Goal: Use online tool/utility: Utilize a website feature to perform a specific function

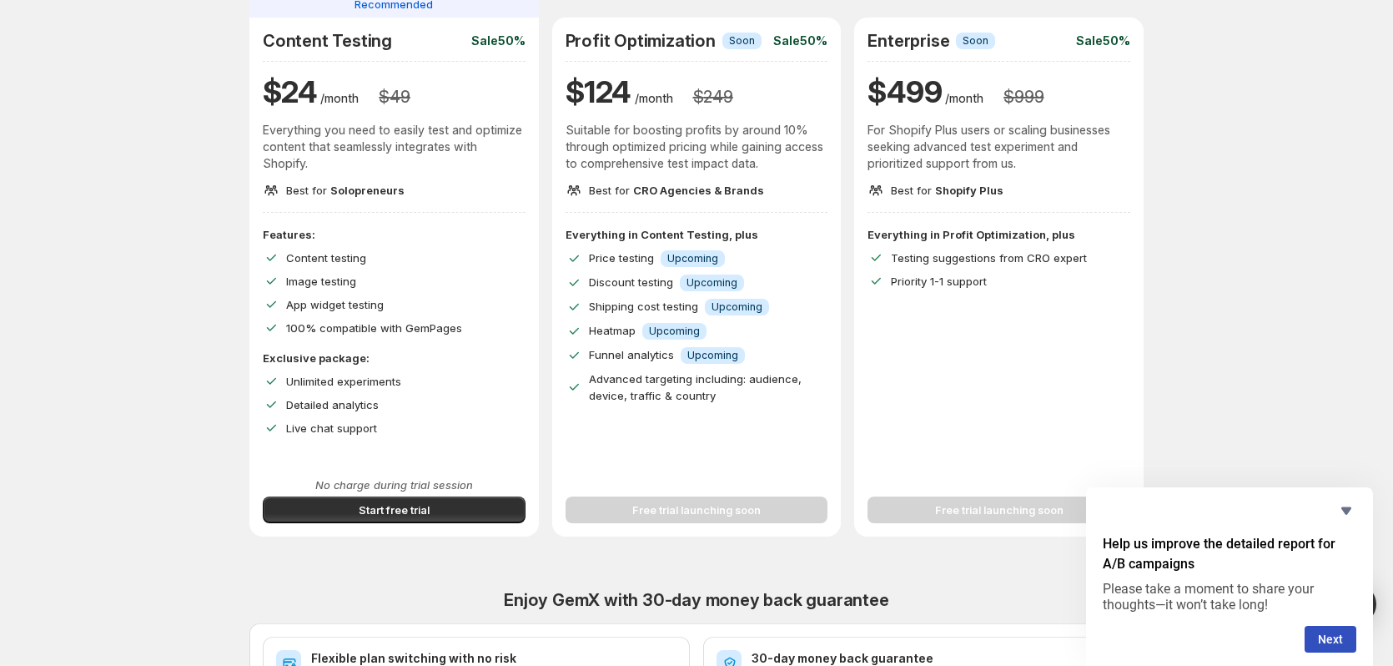
scroll to position [167, 0]
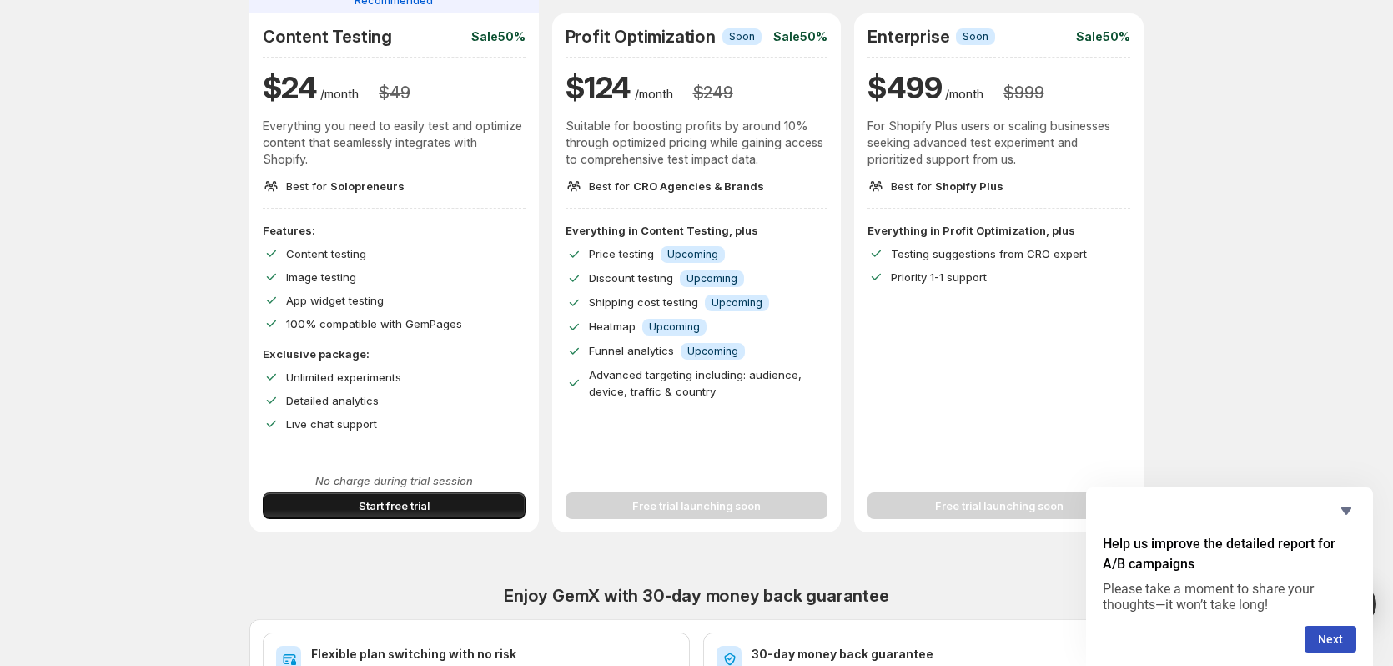
click at [405, 505] on span "Start free trial" at bounding box center [394, 505] width 71 height 17
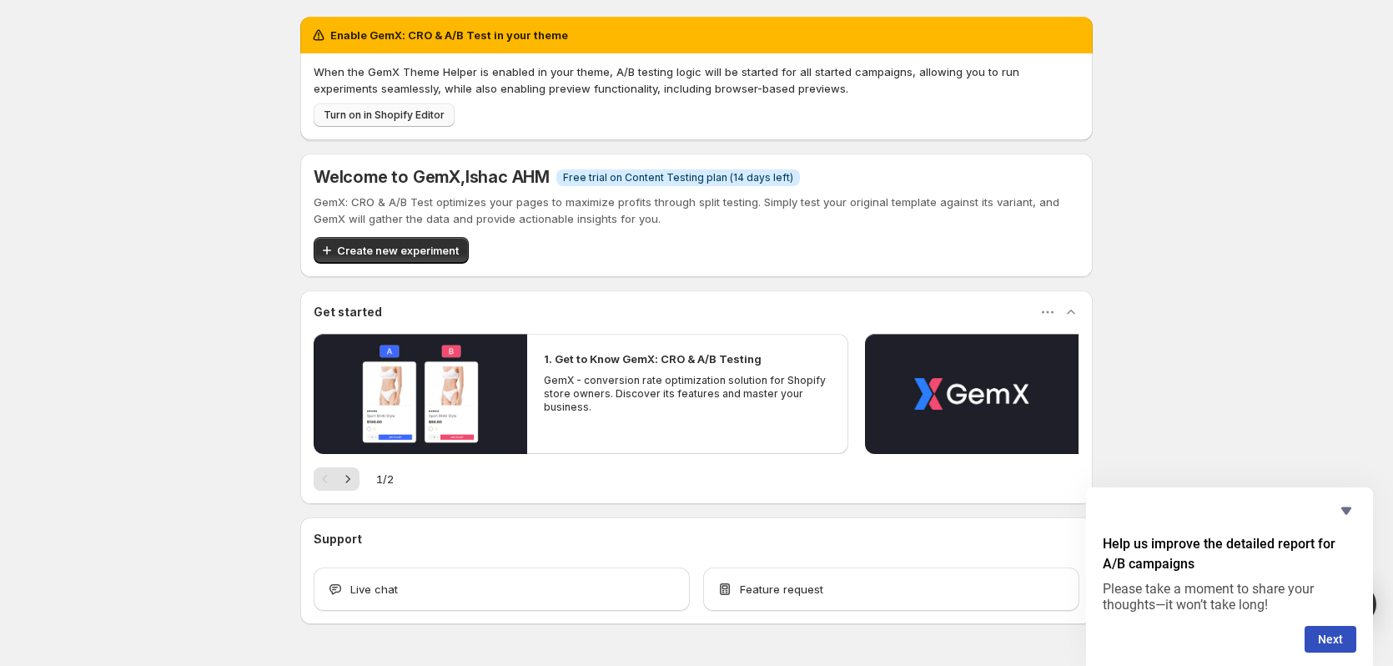
click at [370, 115] on span "Turn on in Shopify Editor" at bounding box center [384, 114] width 121 height 13
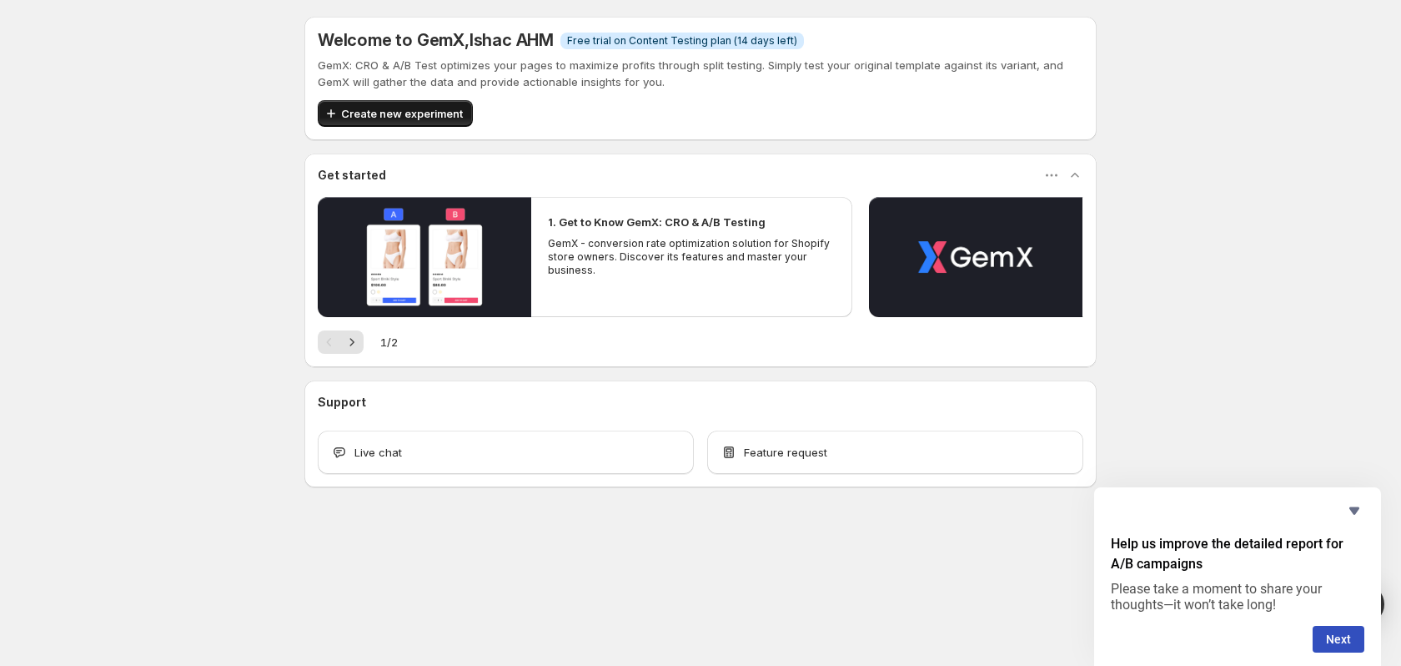
click at [406, 113] on span "Create new experiment" at bounding box center [402, 113] width 122 height 17
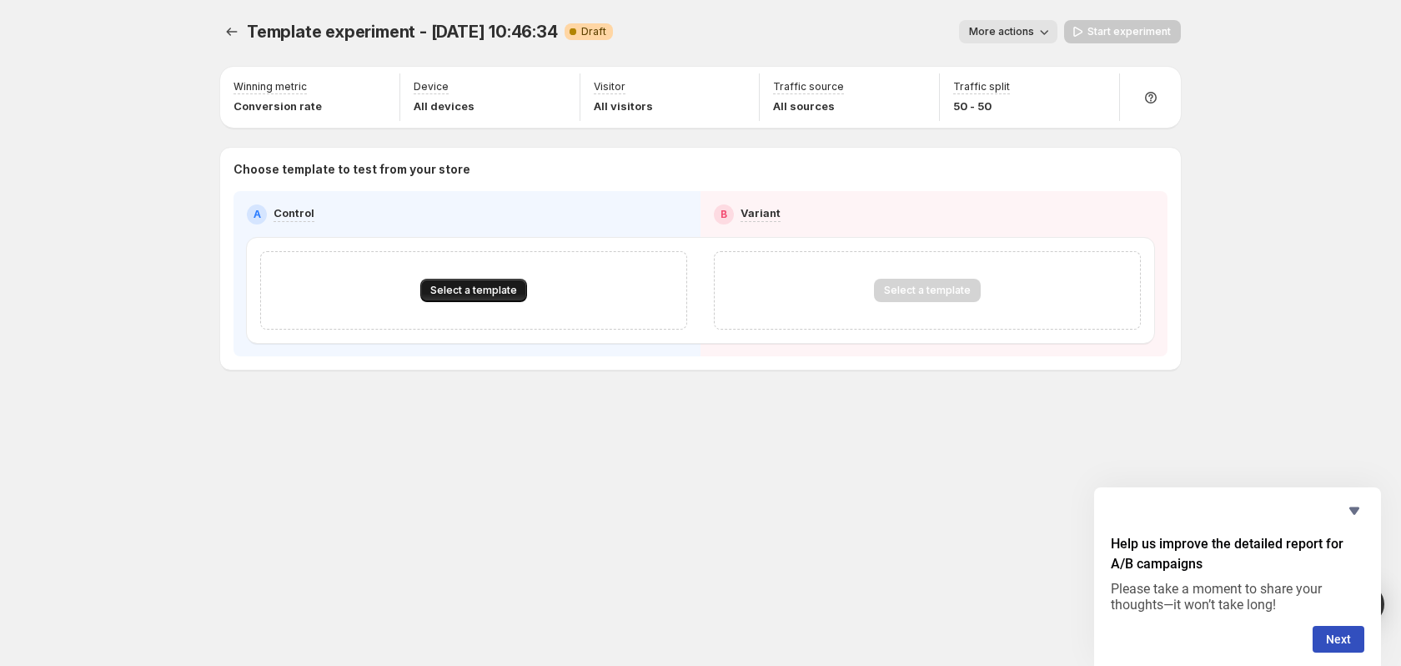
click at [485, 286] on span "Select a template" at bounding box center [473, 290] width 87 height 13
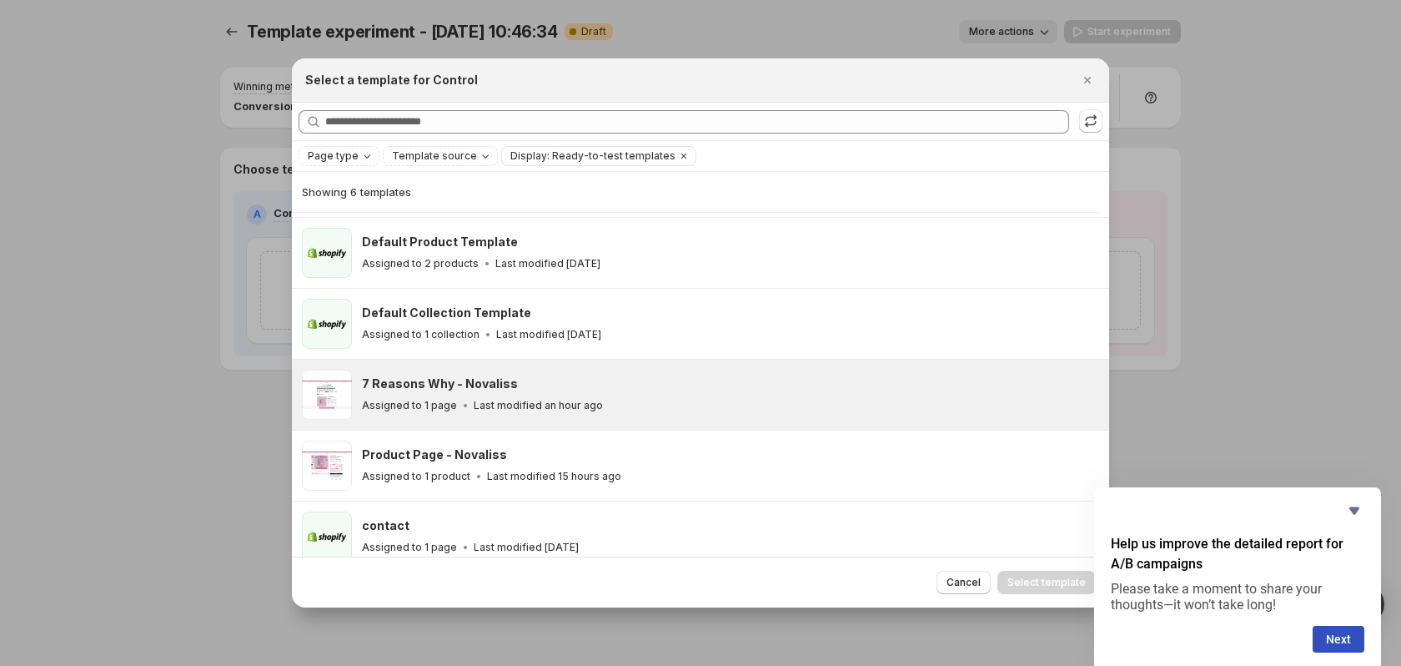
scroll to position [82, 0]
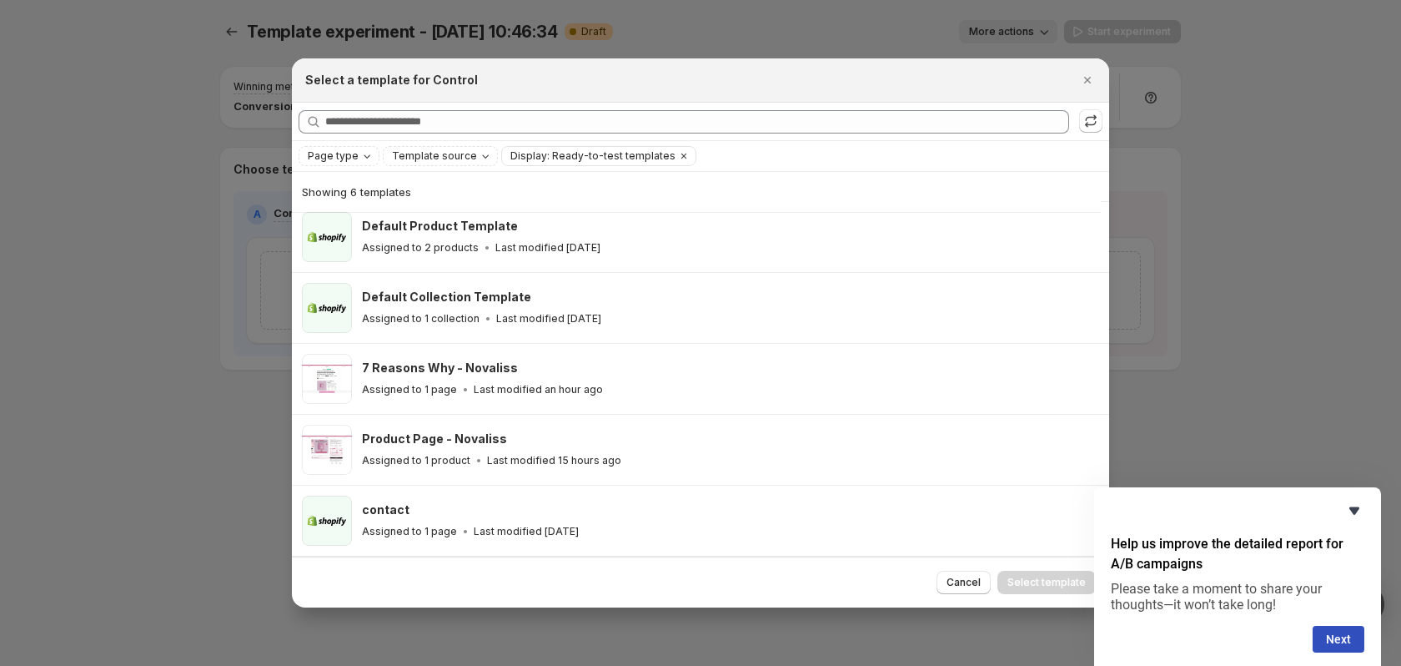
click at [1354, 510] on icon "Hide survey" at bounding box center [1355, 511] width 10 height 8
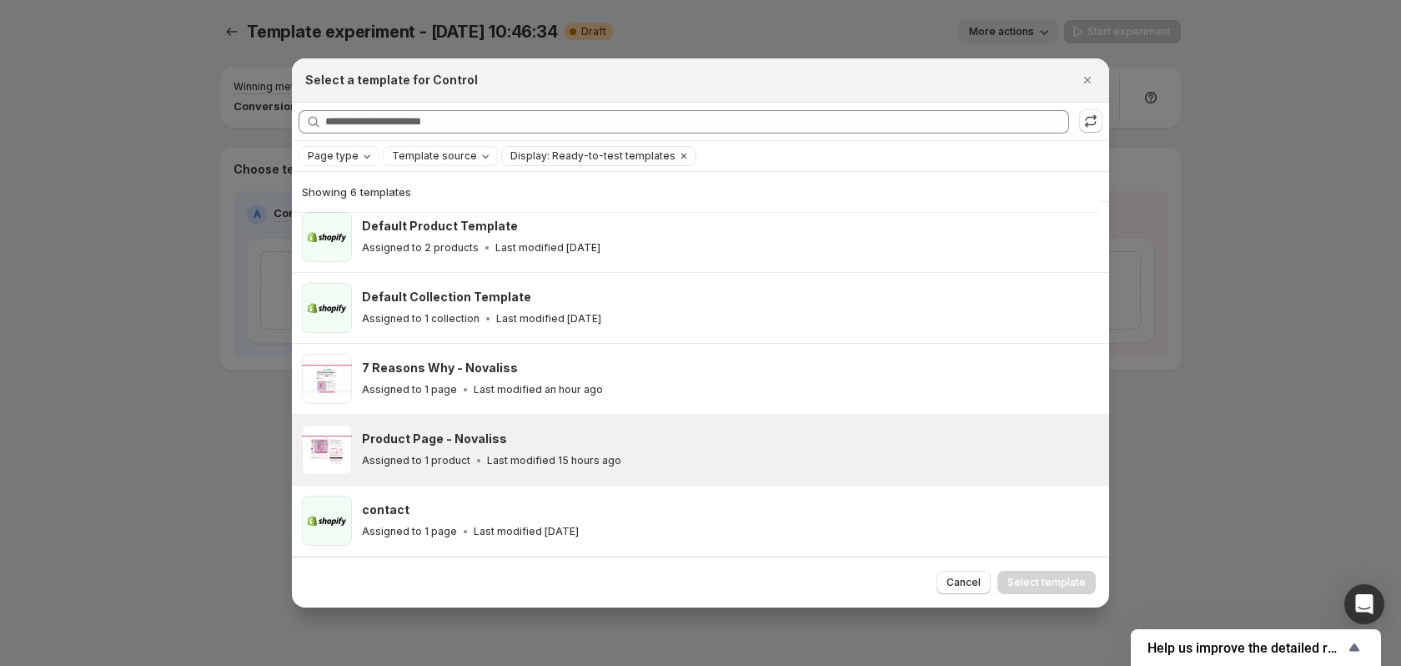
click at [674, 435] on div "Product Page - Novaliss" at bounding box center [728, 438] width 732 height 17
click at [722, 450] on div "Product Page - Novaliss Assigned to 1 product Last modified 15 hours ago" at bounding box center [728, 449] width 732 height 38
click at [670, 438] on div "Product Page - Novaliss" at bounding box center [728, 438] width 732 height 17
click at [651, 435] on div "Product Page - Novaliss" at bounding box center [728, 438] width 732 height 17
click at [736, 457] on div "Assigned to 1 product Last modified 15 hours ago" at bounding box center [728, 460] width 732 height 17
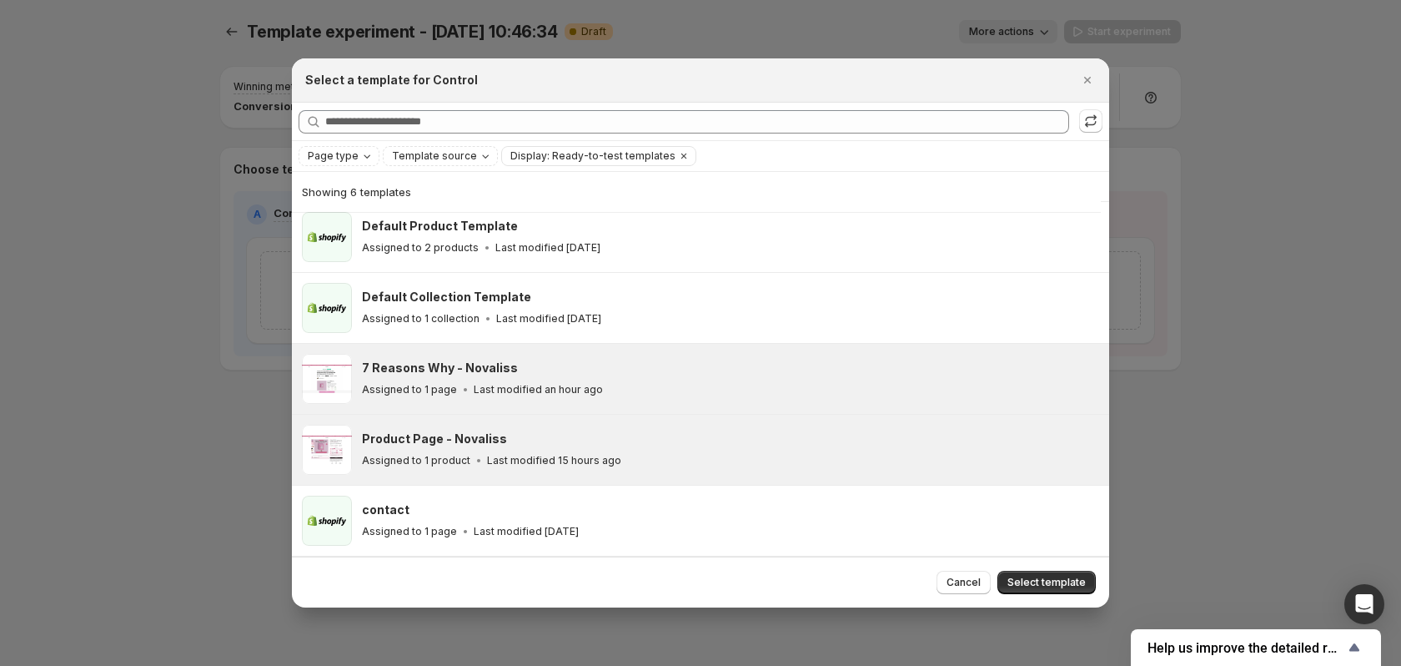
click at [735, 405] on div "7 Reasons Why - Novaliss Assigned to 1 page Last modified an hour ago" at bounding box center [700, 379] width 817 height 70
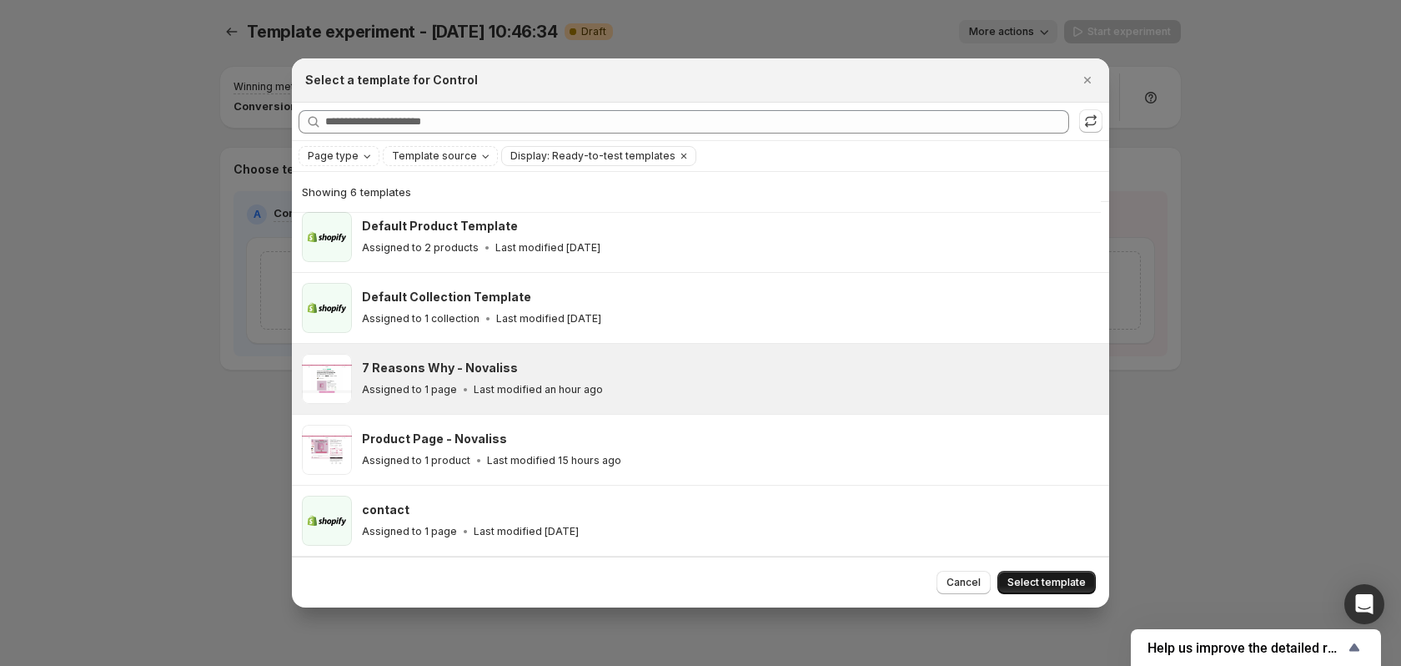
click at [1062, 577] on span "Select template" at bounding box center [1047, 582] width 78 height 13
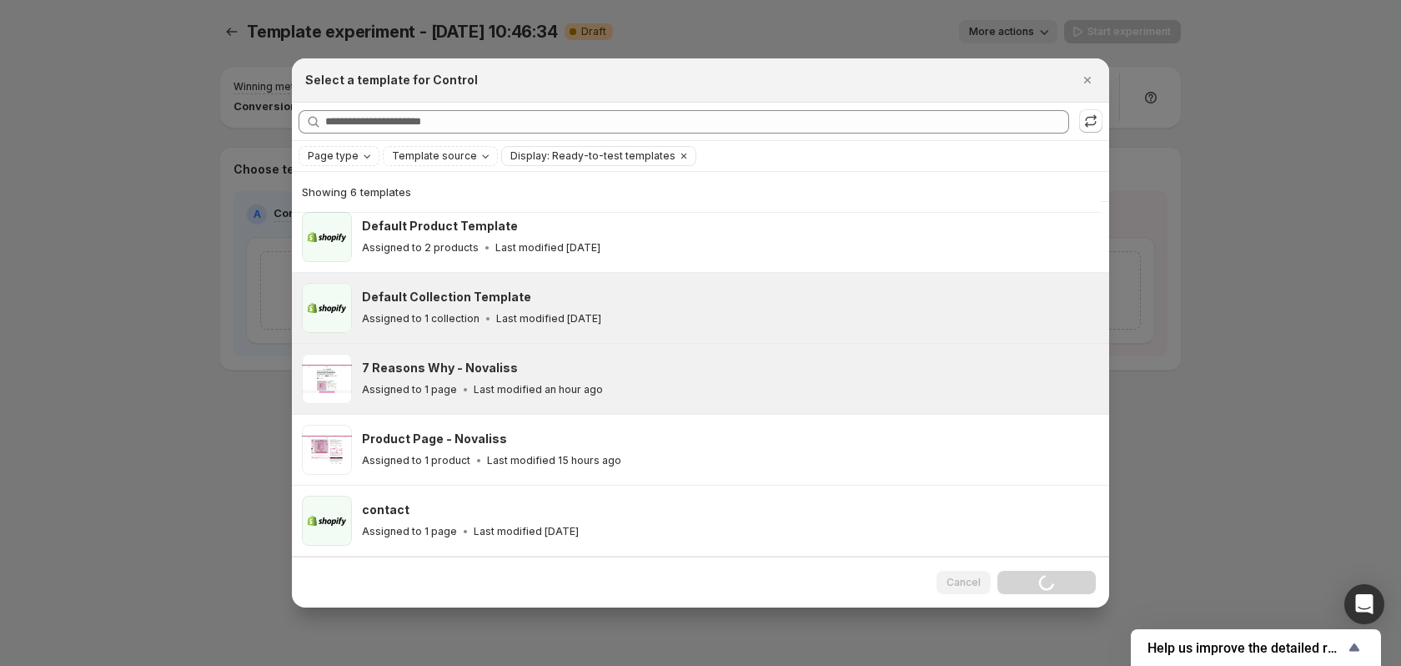
scroll to position [11, 0]
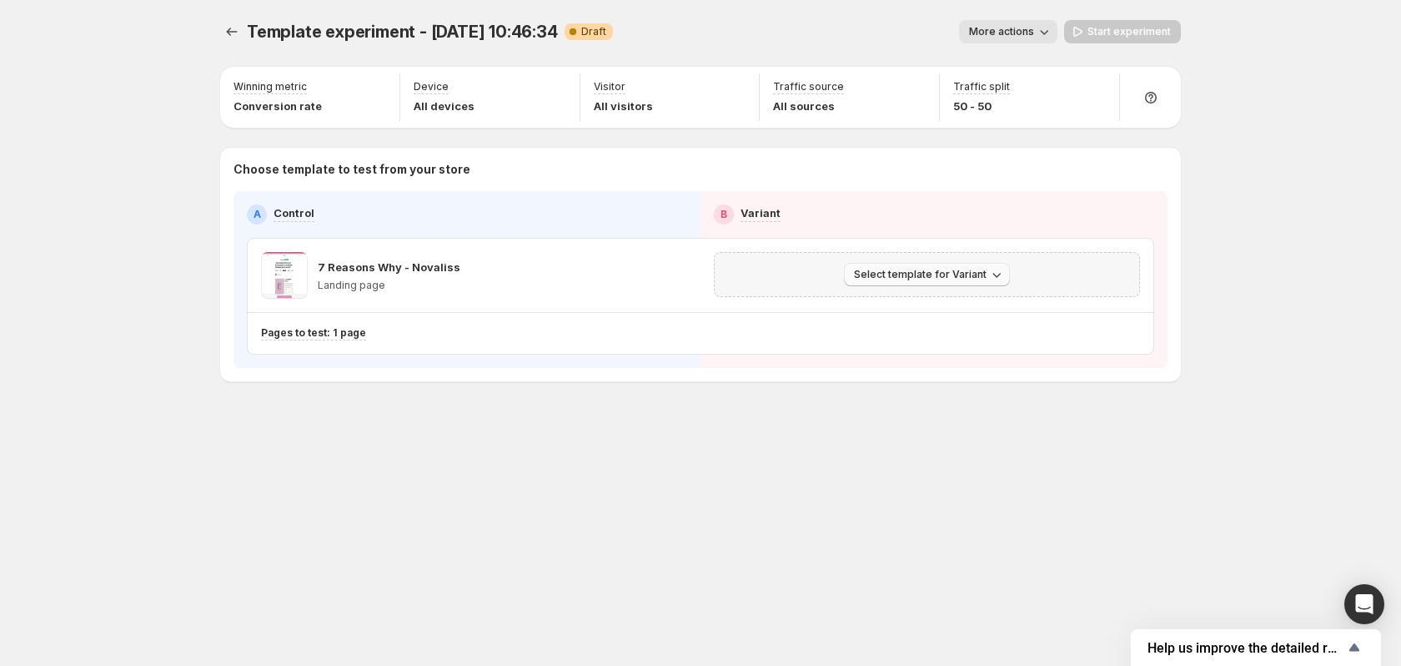
click at [867, 276] on span "Select template for Variant" at bounding box center [920, 274] width 133 height 13
click at [922, 309] on span "Select an existing template" at bounding box center [915, 309] width 141 height 13
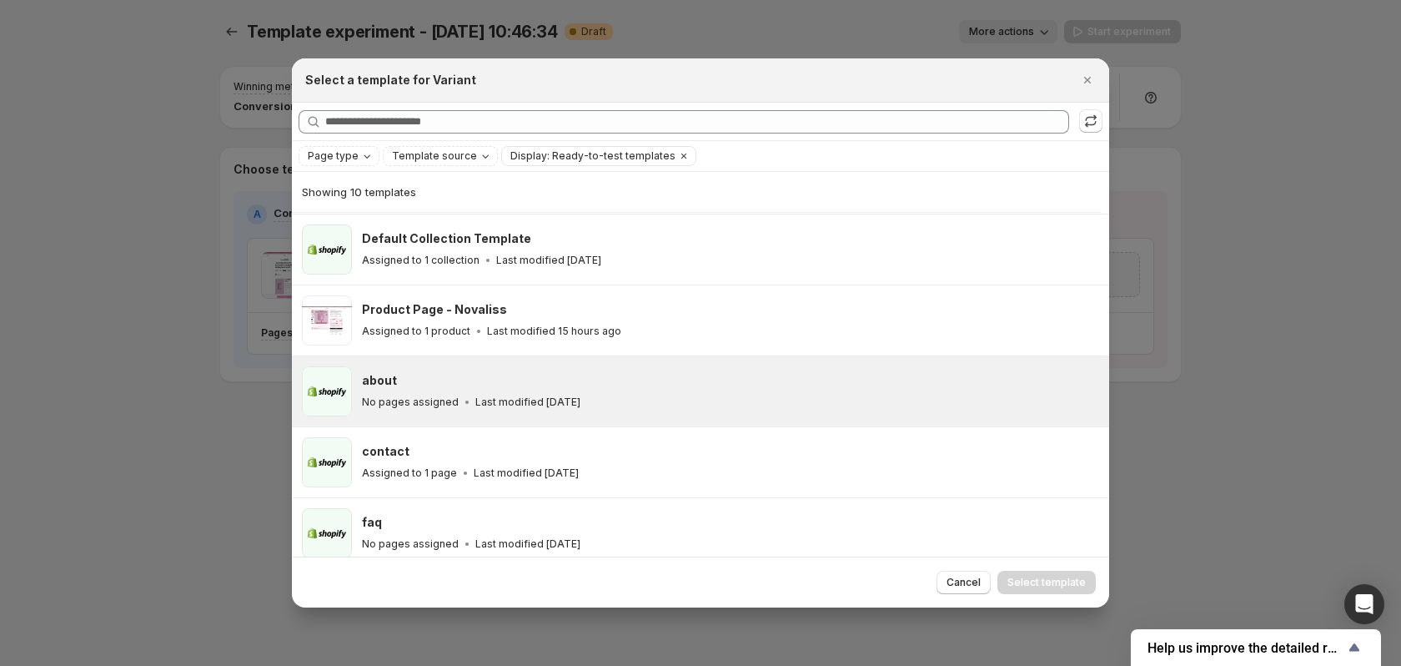
scroll to position [199, 0]
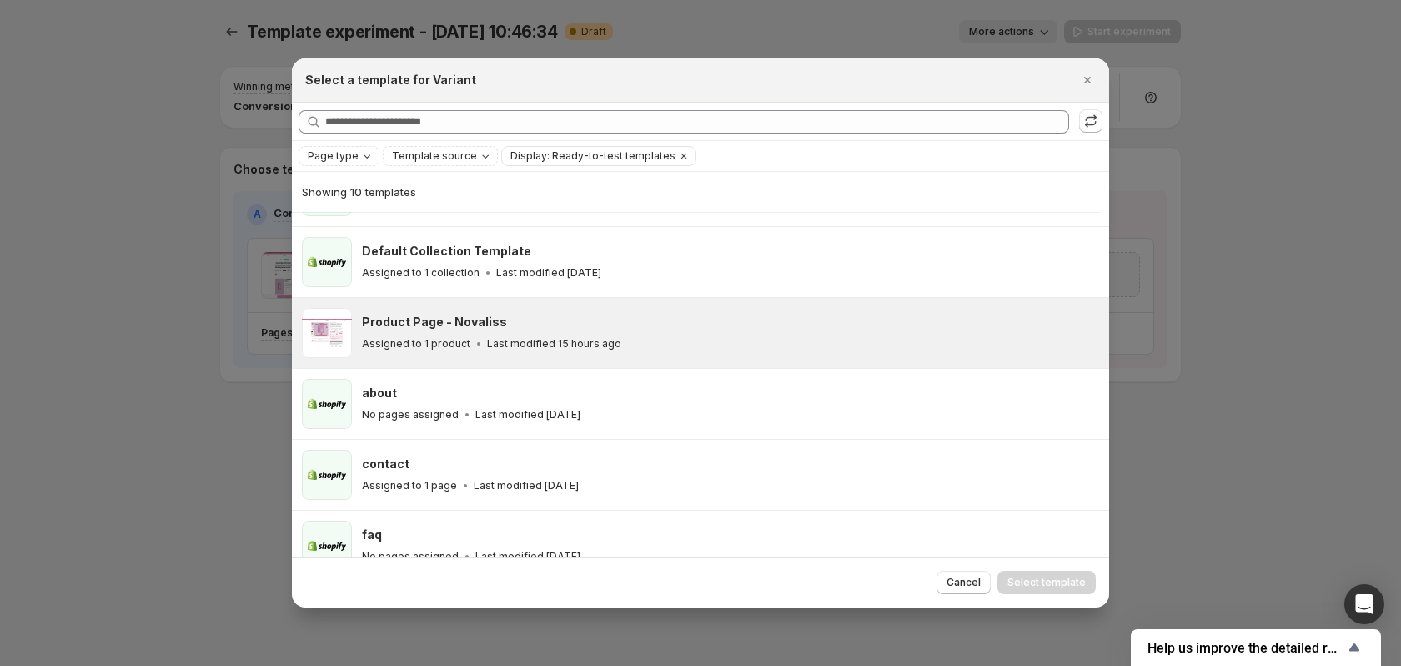
click at [647, 333] on div "Product Page - Novaliss Assigned to 1 product Last modified 15 hours ago" at bounding box center [728, 333] width 732 height 38
click at [1053, 585] on span "Select template" at bounding box center [1047, 582] width 78 height 13
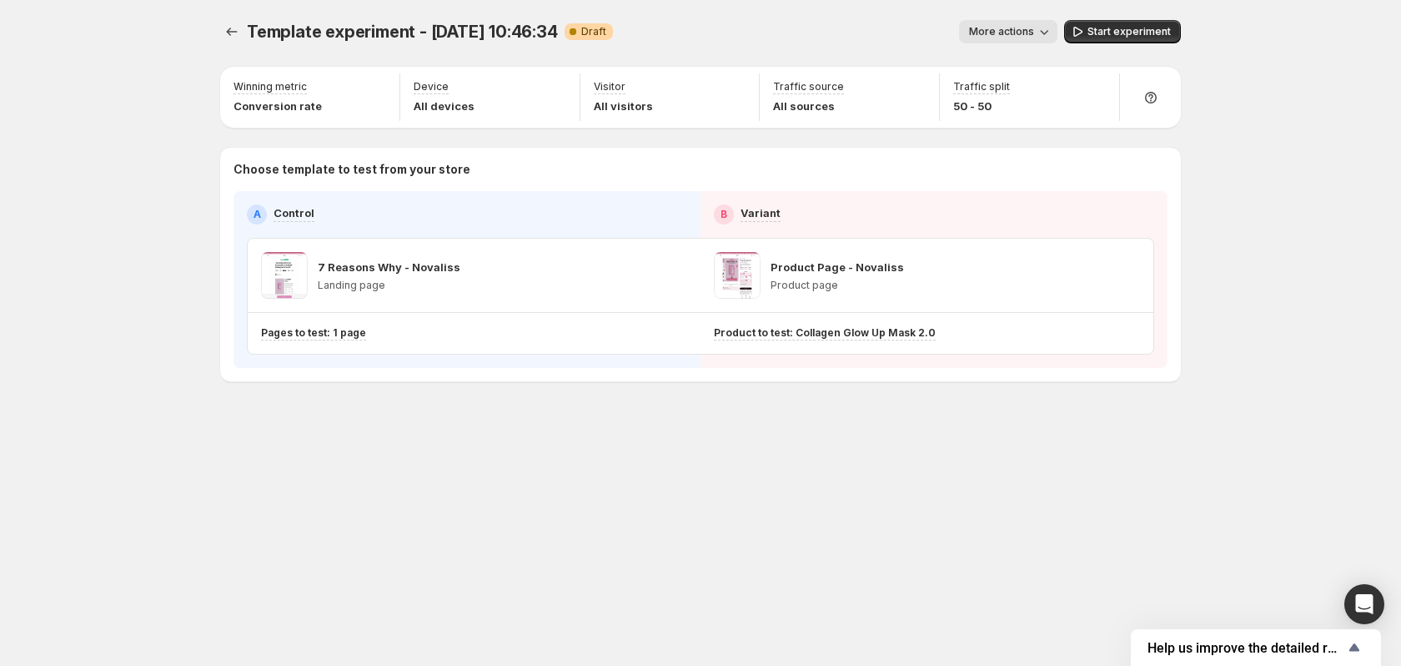
click at [1019, 29] on span "More actions" at bounding box center [1001, 31] width 65 height 13
click at [1026, 23] on button "More actions" at bounding box center [1008, 31] width 98 height 23
click at [1120, 28] on span "Start experiment" at bounding box center [1129, 31] width 83 height 13
click at [521, 273] on div "7 Reasons Why - Novaliss Landing page" at bounding box center [474, 275] width 426 height 47
